Goal: Check status: Check status

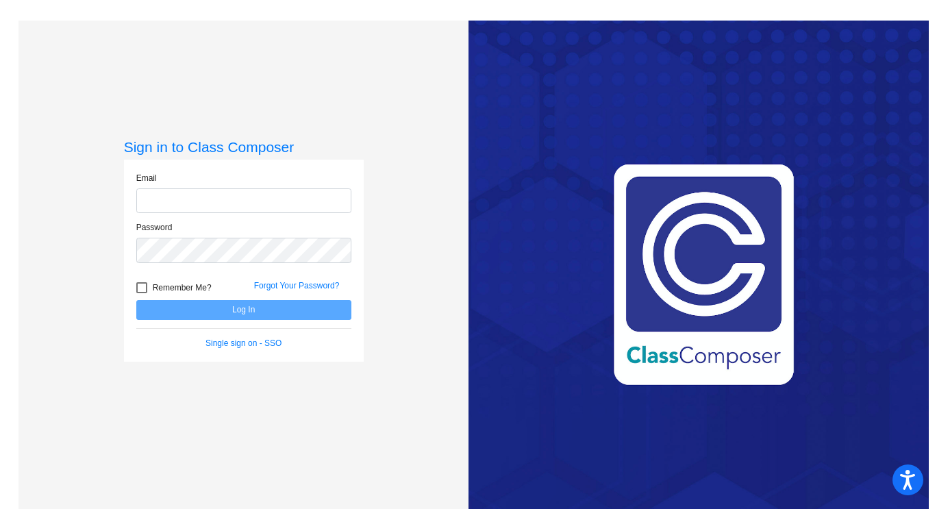
type input "[EMAIL_ADDRESS][DOMAIN_NAME]"
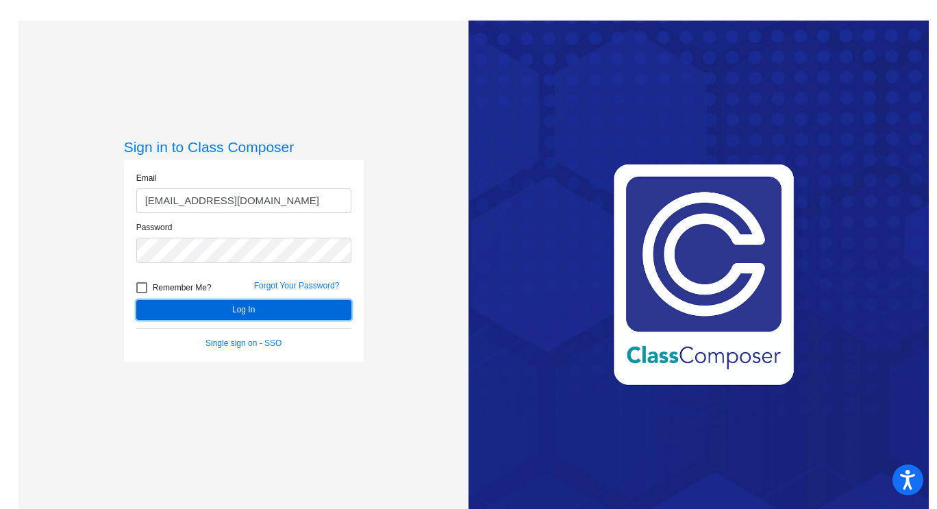
click at [242, 305] on button "Log In" at bounding box center [243, 310] width 215 height 20
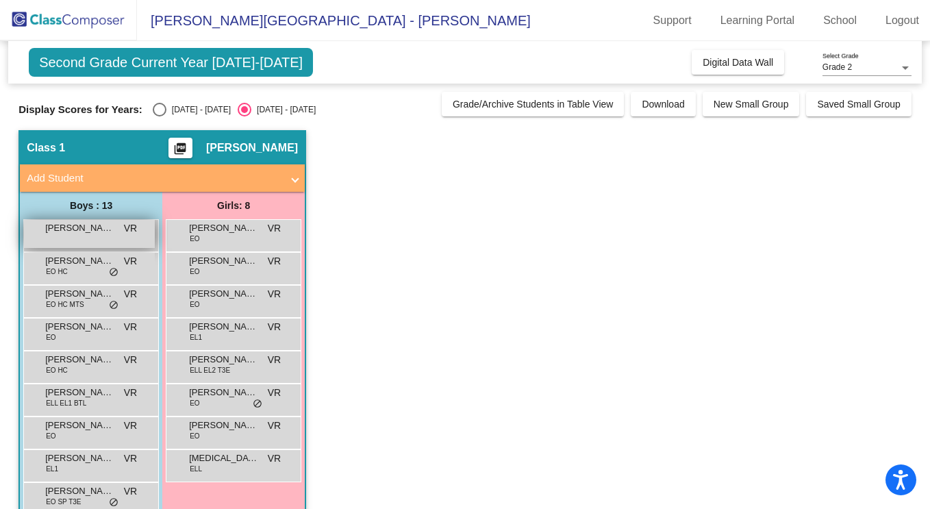
click at [83, 226] on span "[PERSON_NAME]" at bounding box center [79, 228] width 68 height 14
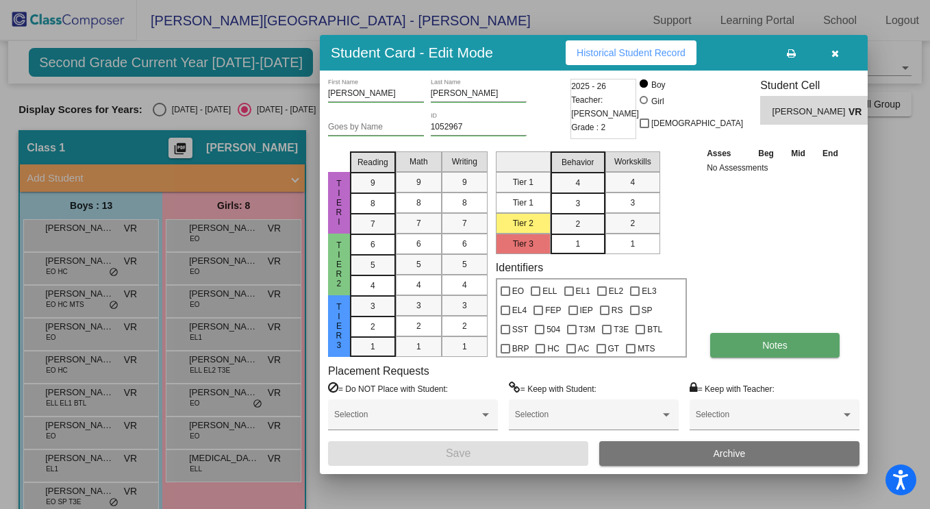
click at [765, 341] on span "Notes" at bounding box center [774, 345] width 25 height 11
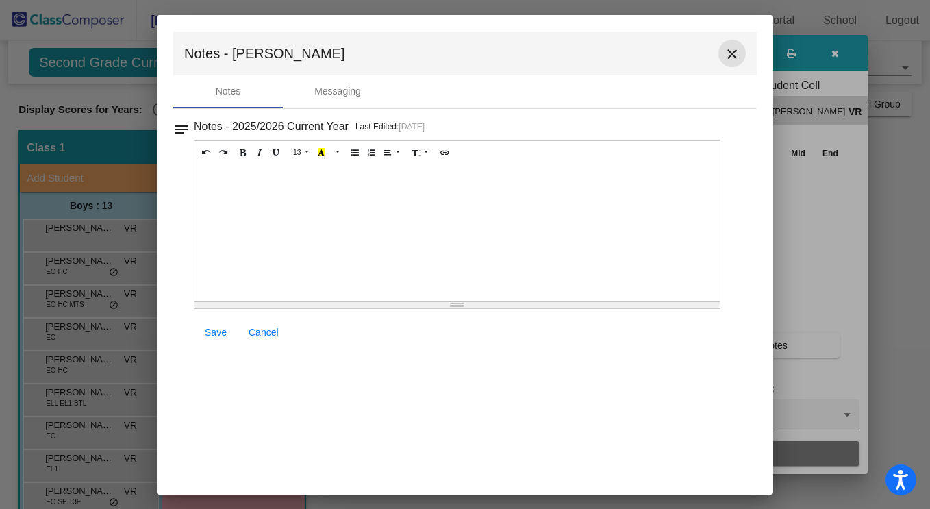
click at [728, 53] on mat-icon "close" at bounding box center [732, 54] width 16 height 16
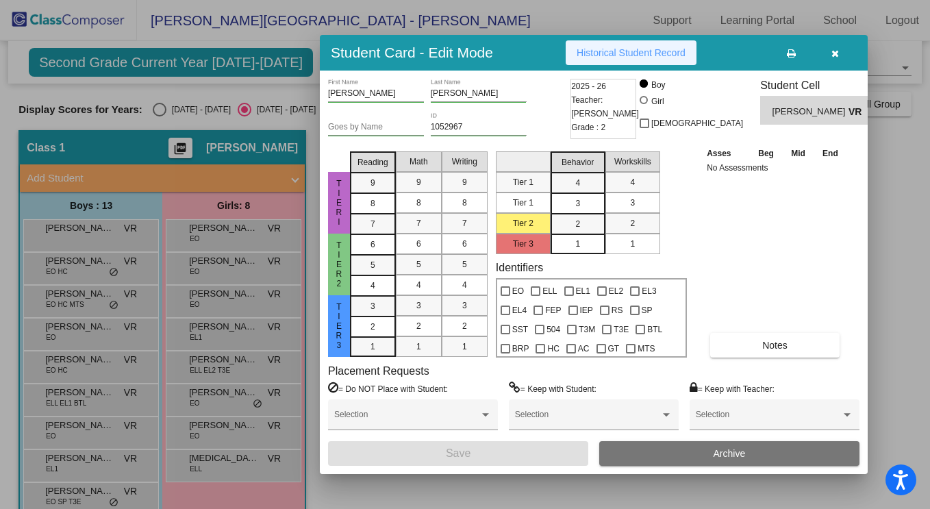
click at [626, 50] on span "Historical Student Record" at bounding box center [630, 52] width 109 height 11
click at [833, 52] on icon "button" at bounding box center [835, 54] width 8 height 10
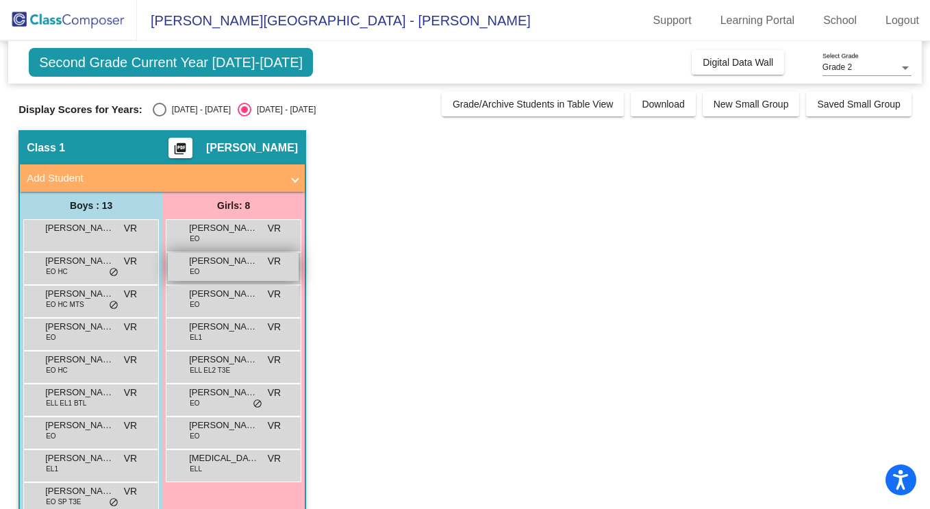
click at [231, 270] on div "[PERSON_NAME] EO VR lock do_not_disturb_alt" at bounding box center [233, 267] width 131 height 28
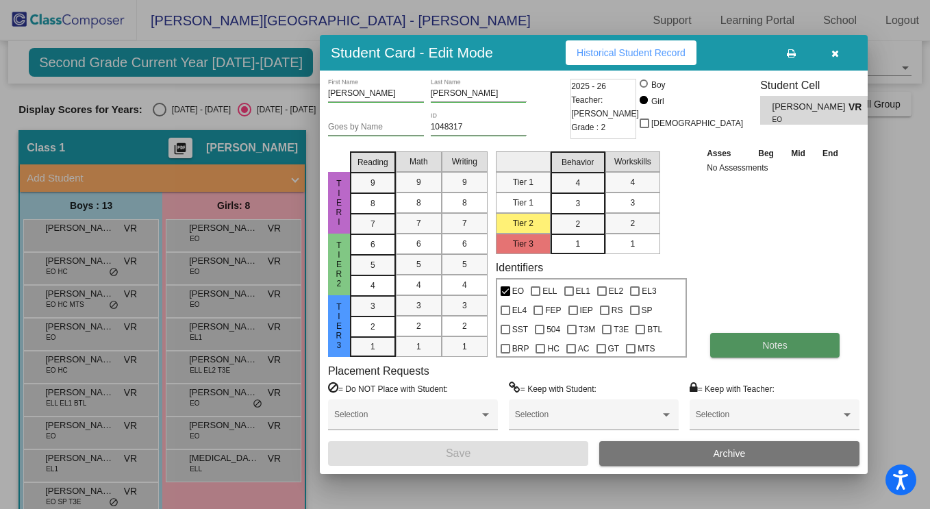
click at [762, 344] on span "Notes" at bounding box center [774, 345] width 25 height 11
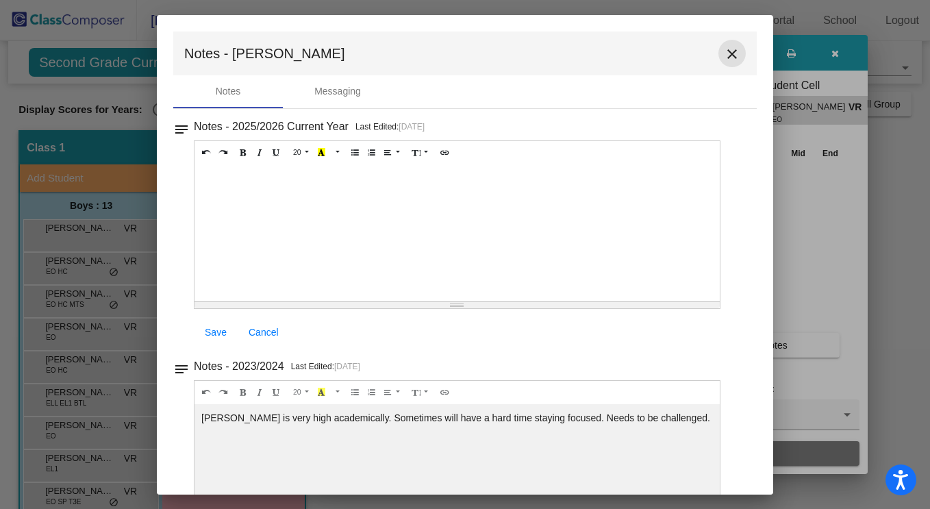
click at [724, 50] on mat-icon "close" at bounding box center [732, 54] width 16 height 16
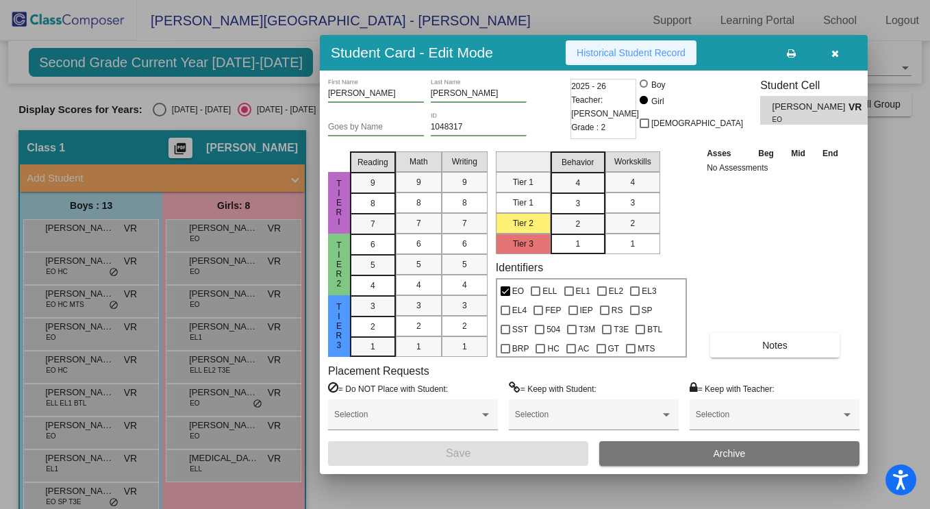
click at [633, 49] on span "Historical Student Record" at bounding box center [630, 52] width 109 height 11
click at [833, 47] on button "button" at bounding box center [835, 52] width 44 height 25
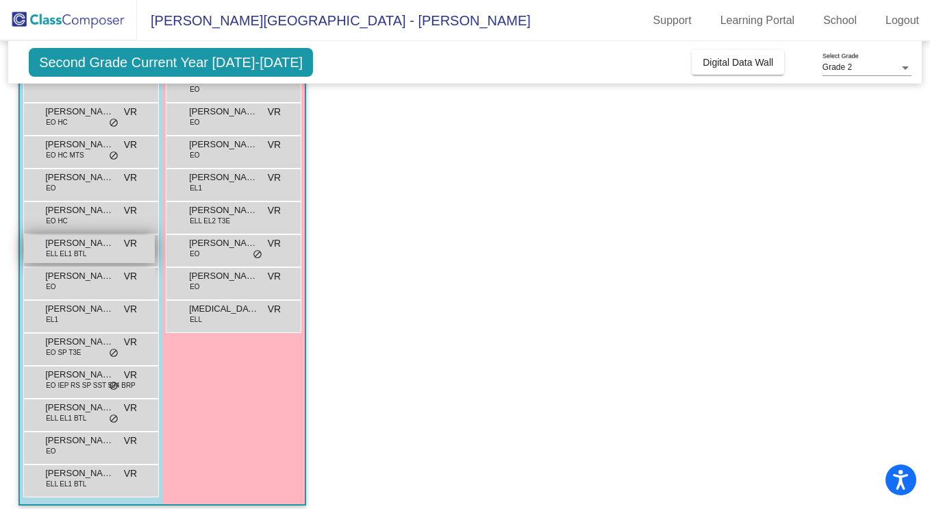
scroll to position [150, 0]
click at [80, 216] on span "[PERSON_NAME]" at bounding box center [79, 210] width 68 height 14
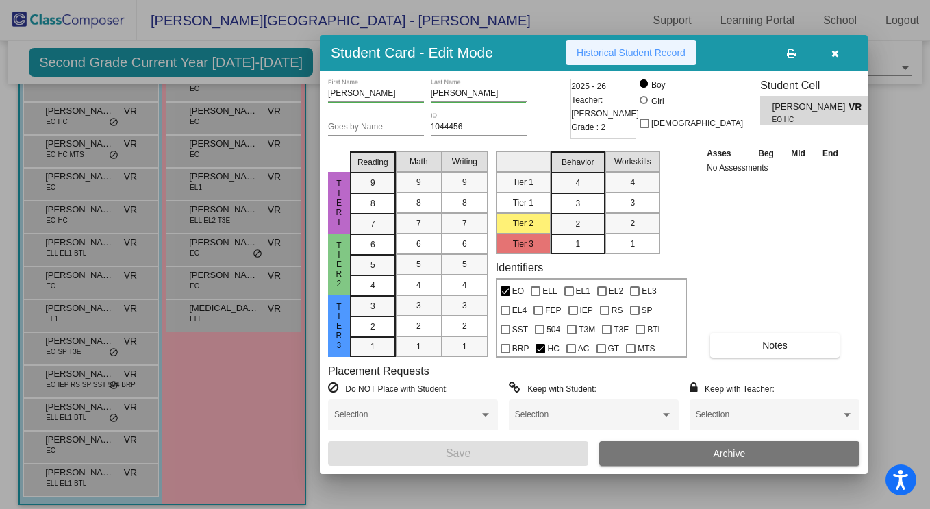
click at [658, 45] on button "Historical Student Record" at bounding box center [631, 52] width 131 height 25
click at [832, 46] on button "button" at bounding box center [835, 52] width 44 height 25
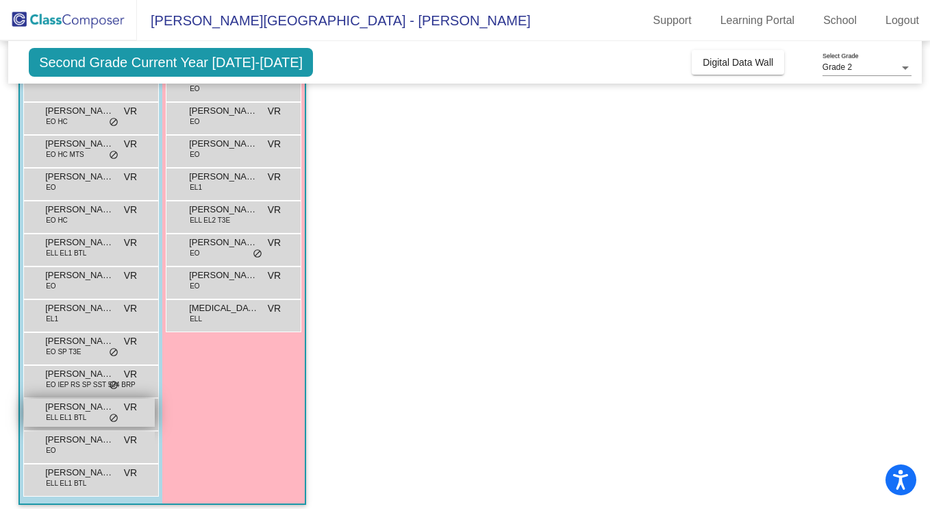
click at [63, 408] on span "[PERSON_NAME]" at bounding box center [79, 407] width 68 height 14
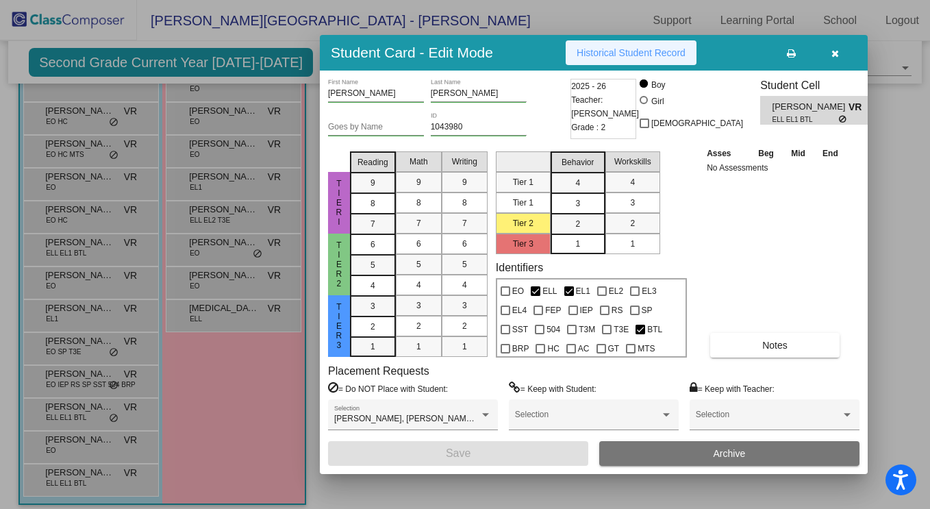
click at [632, 49] on span "Historical Student Record" at bounding box center [630, 52] width 109 height 11
click at [831, 50] on icon "button" at bounding box center [835, 54] width 8 height 10
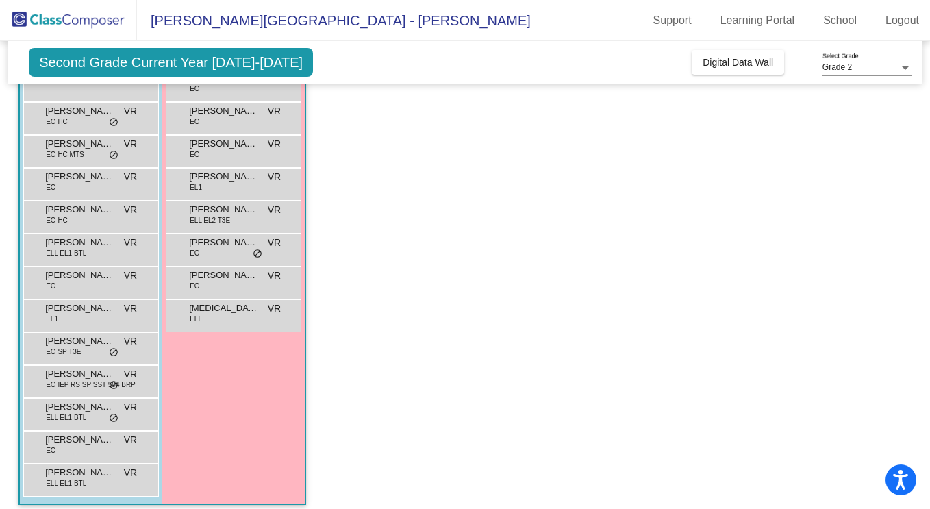
scroll to position [160, 0]
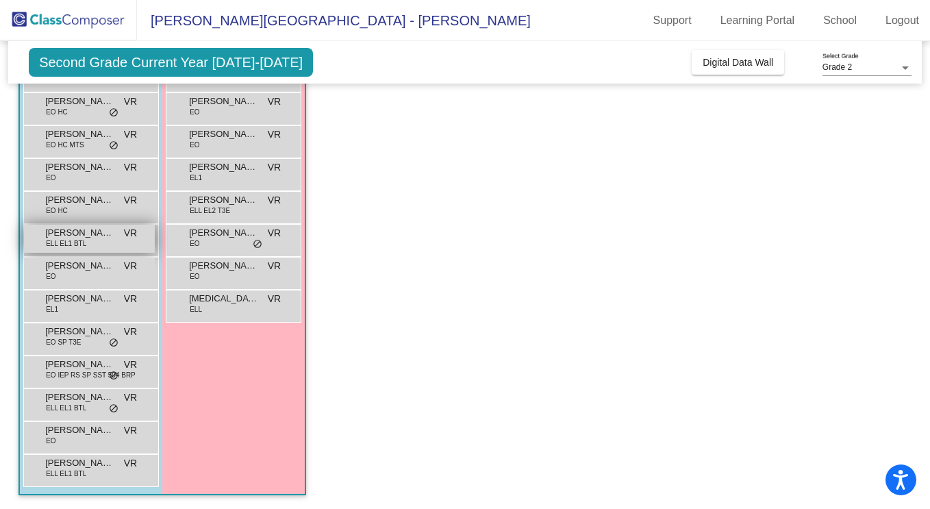
click at [71, 233] on span "[PERSON_NAME]" at bounding box center [79, 233] width 68 height 14
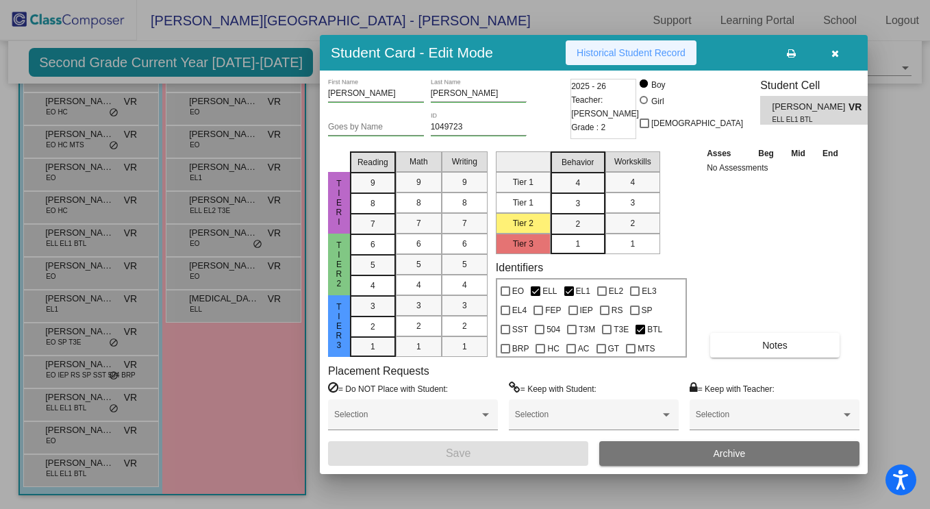
click at [656, 51] on span "Historical Student Record" at bounding box center [630, 52] width 109 height 11
click at [831, 46] on button "button" at bounding box center [835, 52] width 44 height 25
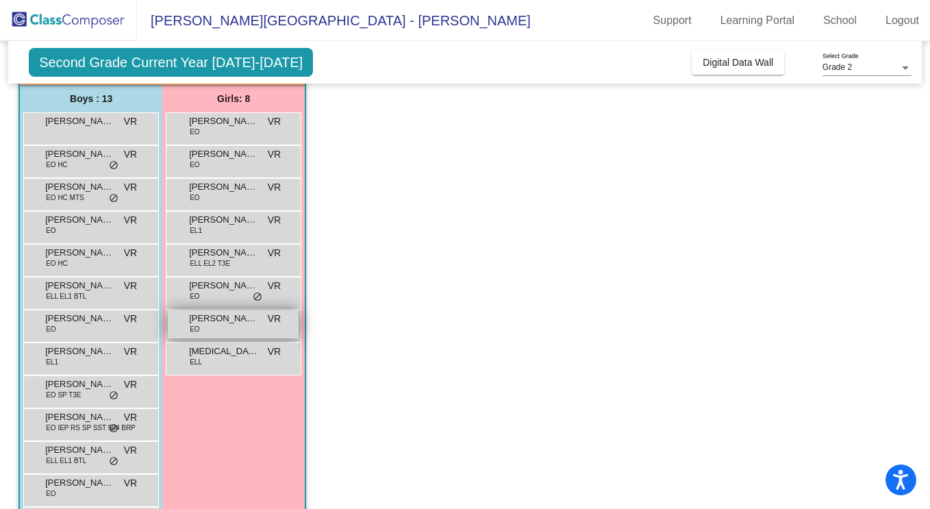
scroll to position [107, 0]
click at [207, 288] on span "[PERSON_NAME]" at bounding box center [223, 285] width 68 height 14
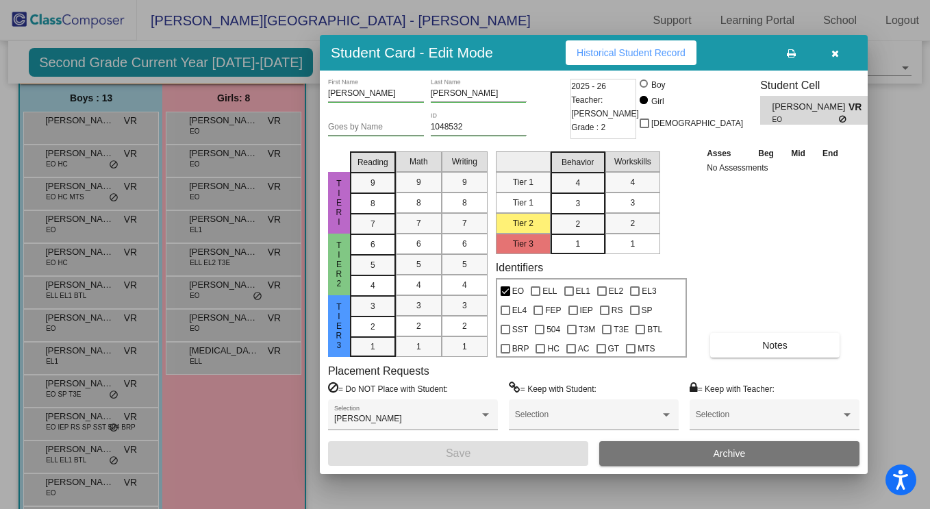
click at [642, 48] on span "Historical Student Record" at bounding box center [630, 52] width 109 height 11
click at [835, 49] on icon "button" at bounding box center [835, 54] width 8 height 10
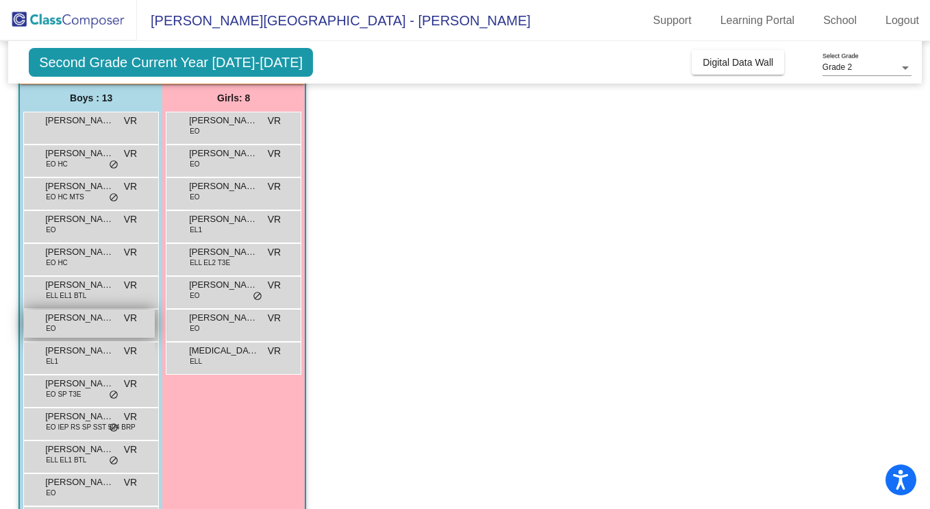
click at [85, 322] on span "[PERSON_NAME]" at bounding box center [79, 318] width 68 height 14
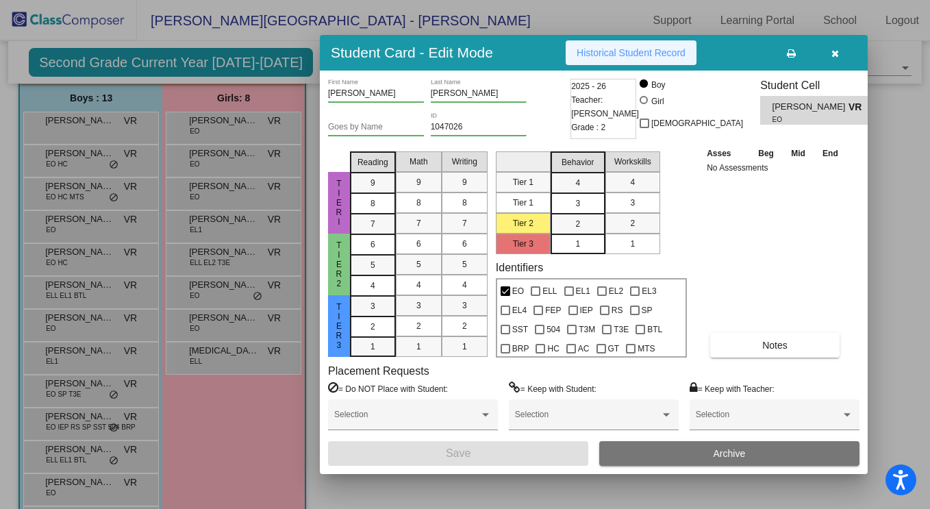
click at [631, 44] on button "Historical Student Record" at bounding box center [631, 52] width 131 height 25
click at [833, 47] on span "button" at bounding box center [835, 52] width 8 height 11
